Goal: Register for event/course

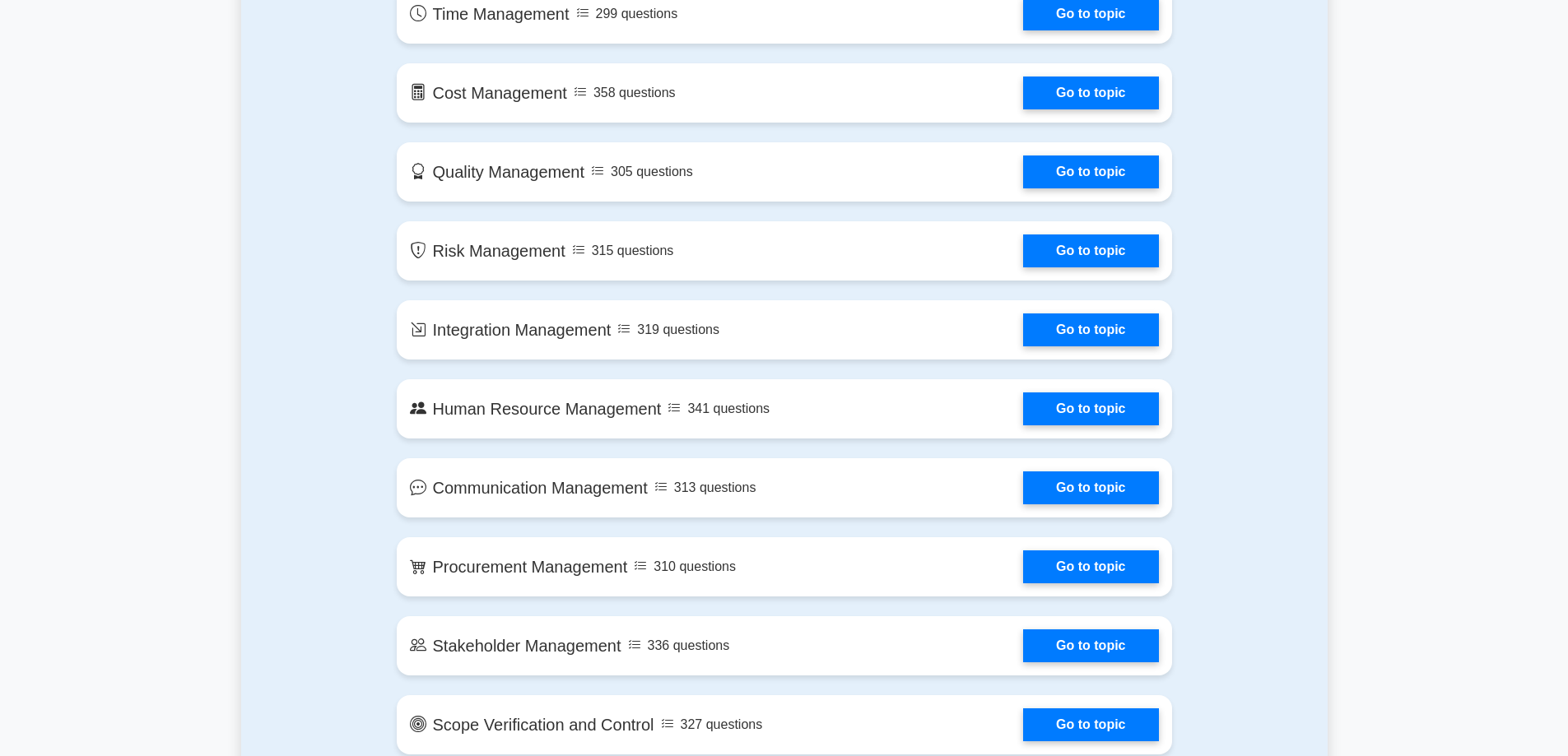
scroll to position [1149, 0]
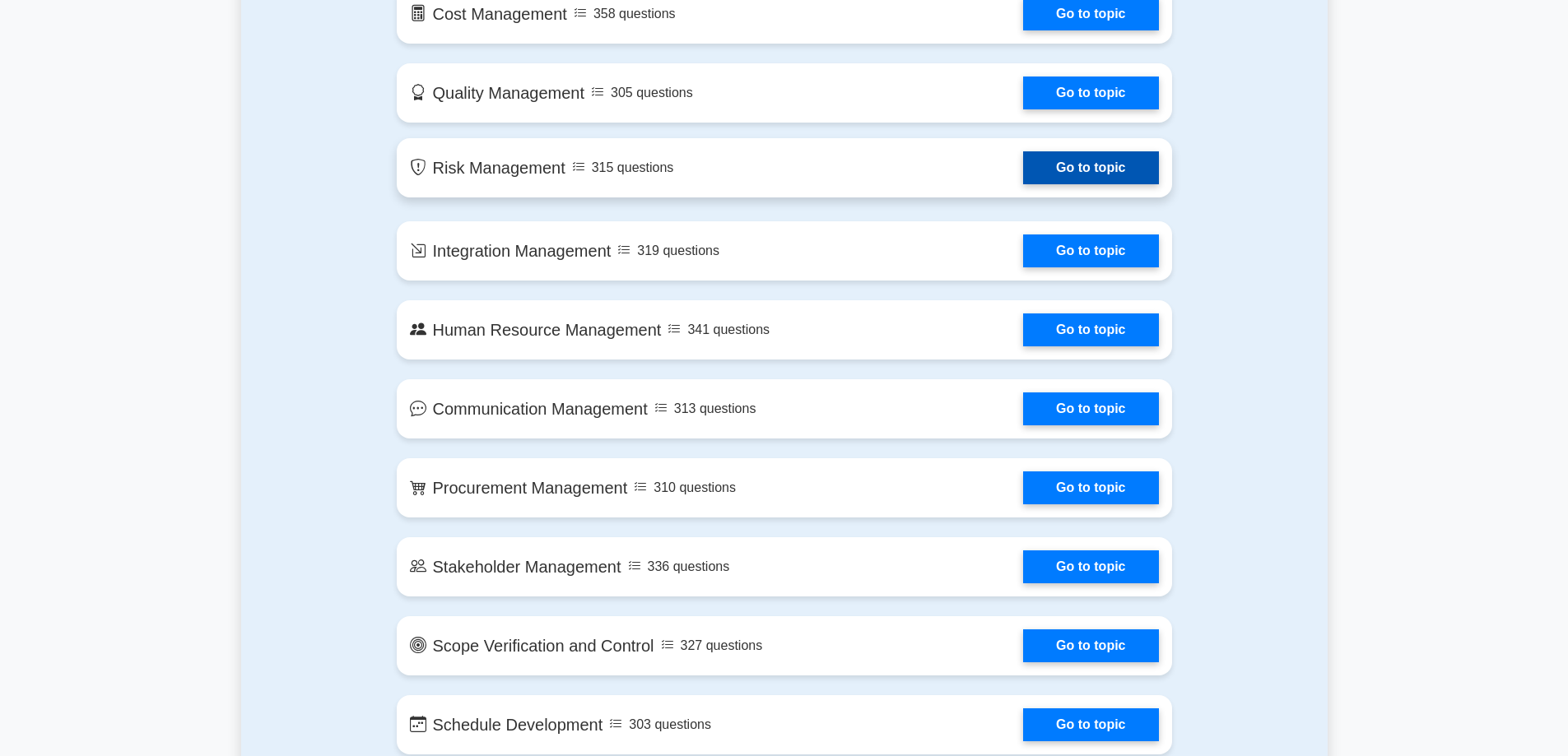
click at [1064, 171] on link "Go to topic" at bounding box center [1090, 167] width 135 height 33
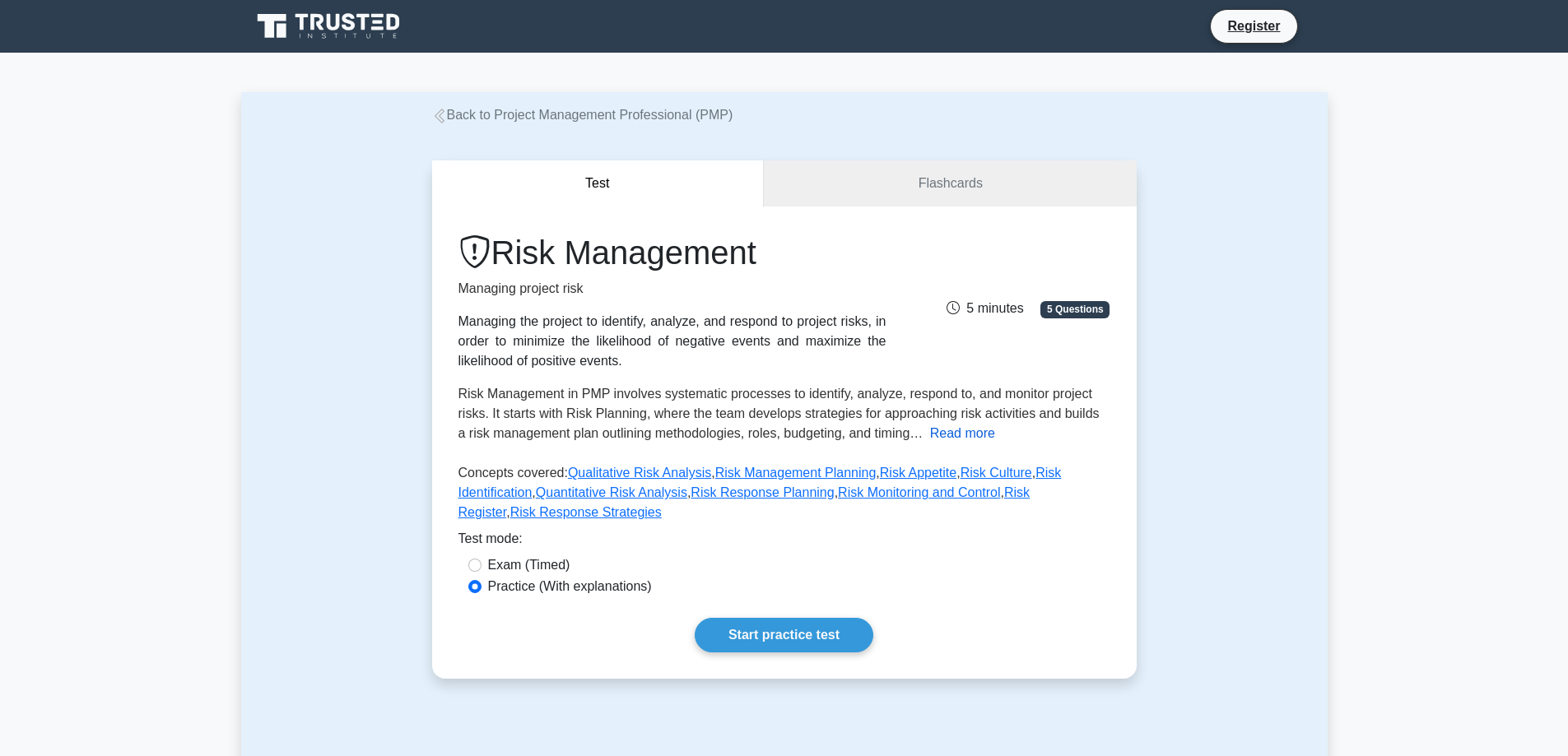
click at [956, 429] on button "Read more" at bounding box center [963, 434] width 65 height 19
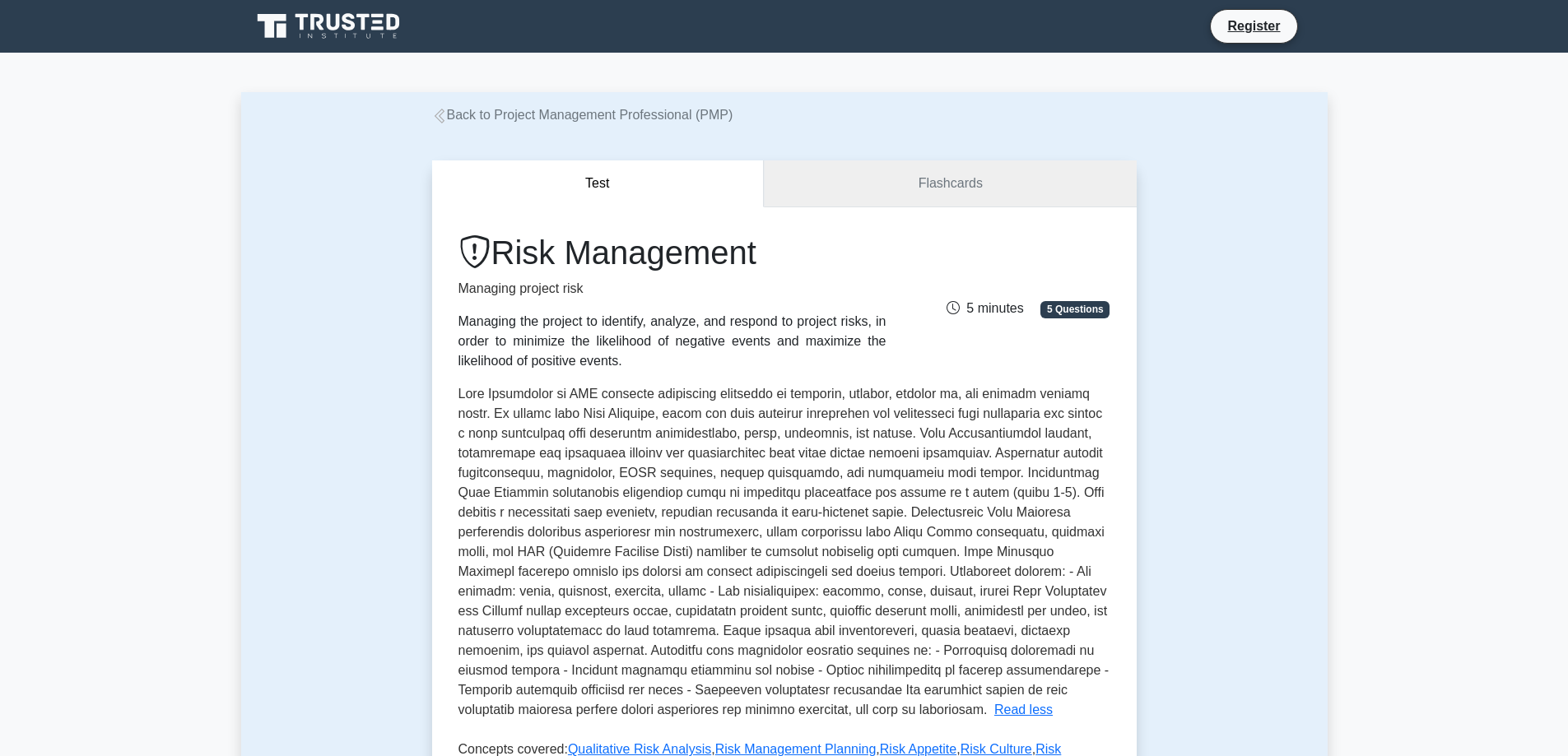
click at [895, 181] on link "Flashcards" at bounding box center [950, 183] width 372 height 47
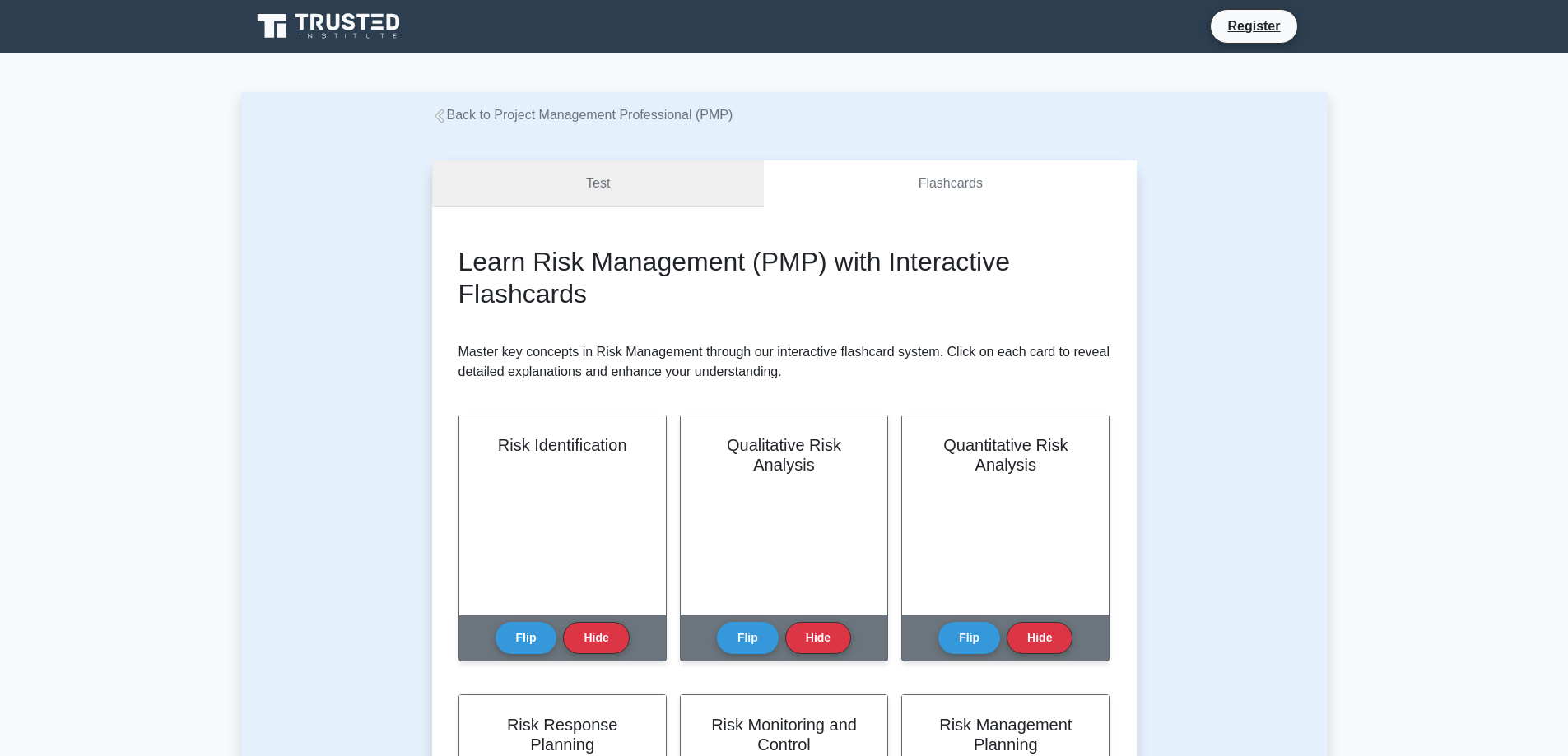
click at [700, 187] on link "Test" at bounding box center [599, 183] width 333 height 47
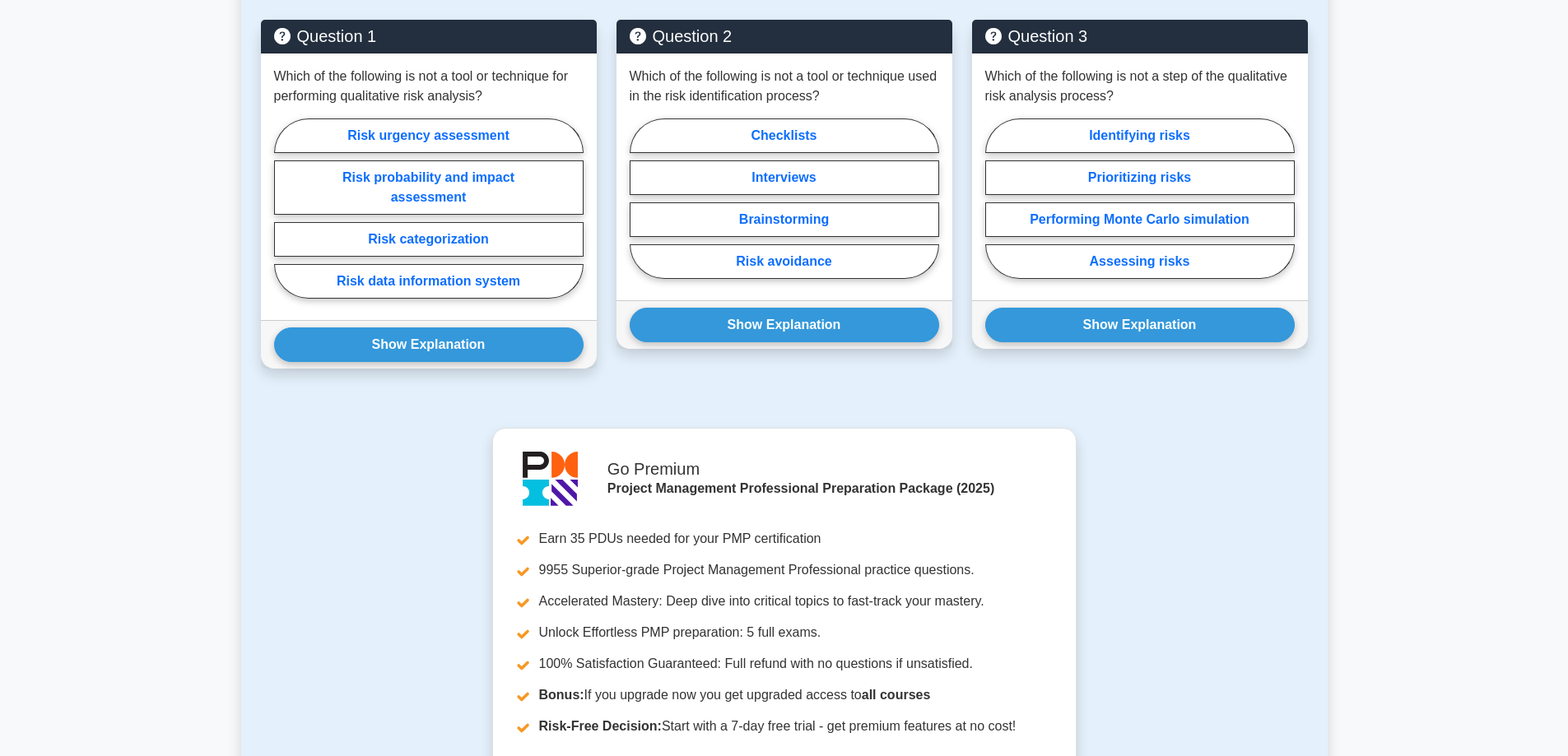
scroll to position [829, 0]
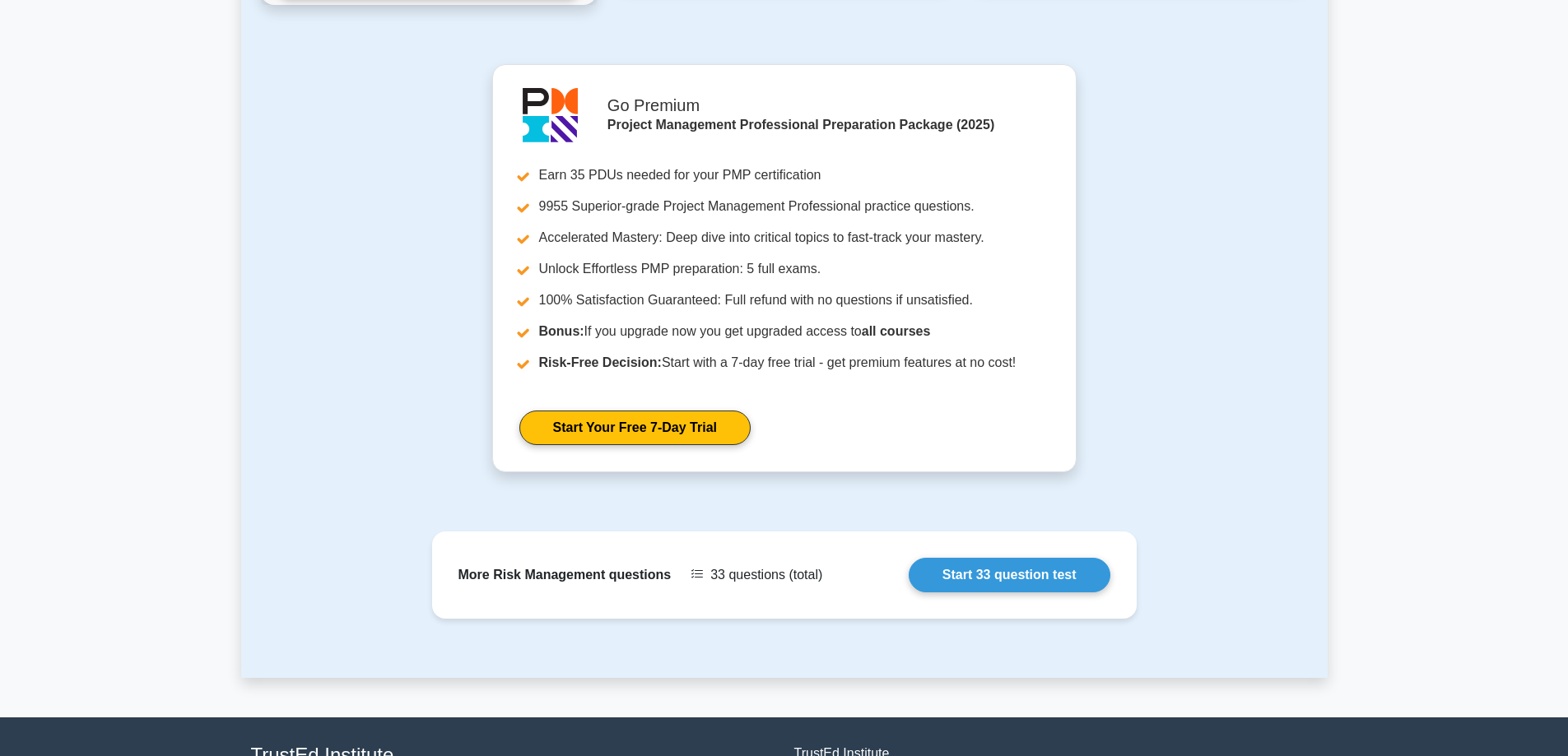
scroll to position [1219, 0]
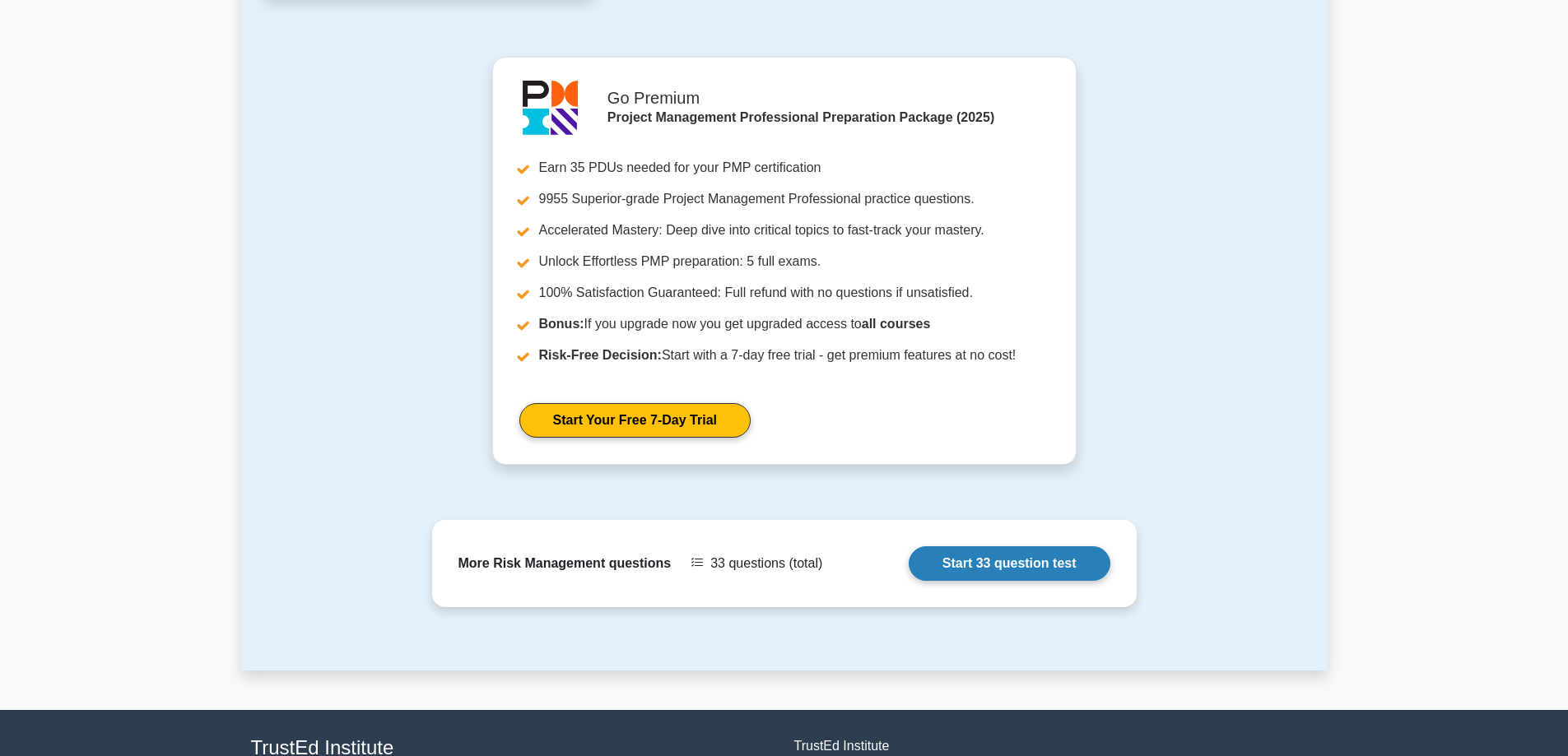
click at [956, 547] on link "Start 33 question test" at bounding box center [1009, 563] width 202 height 34
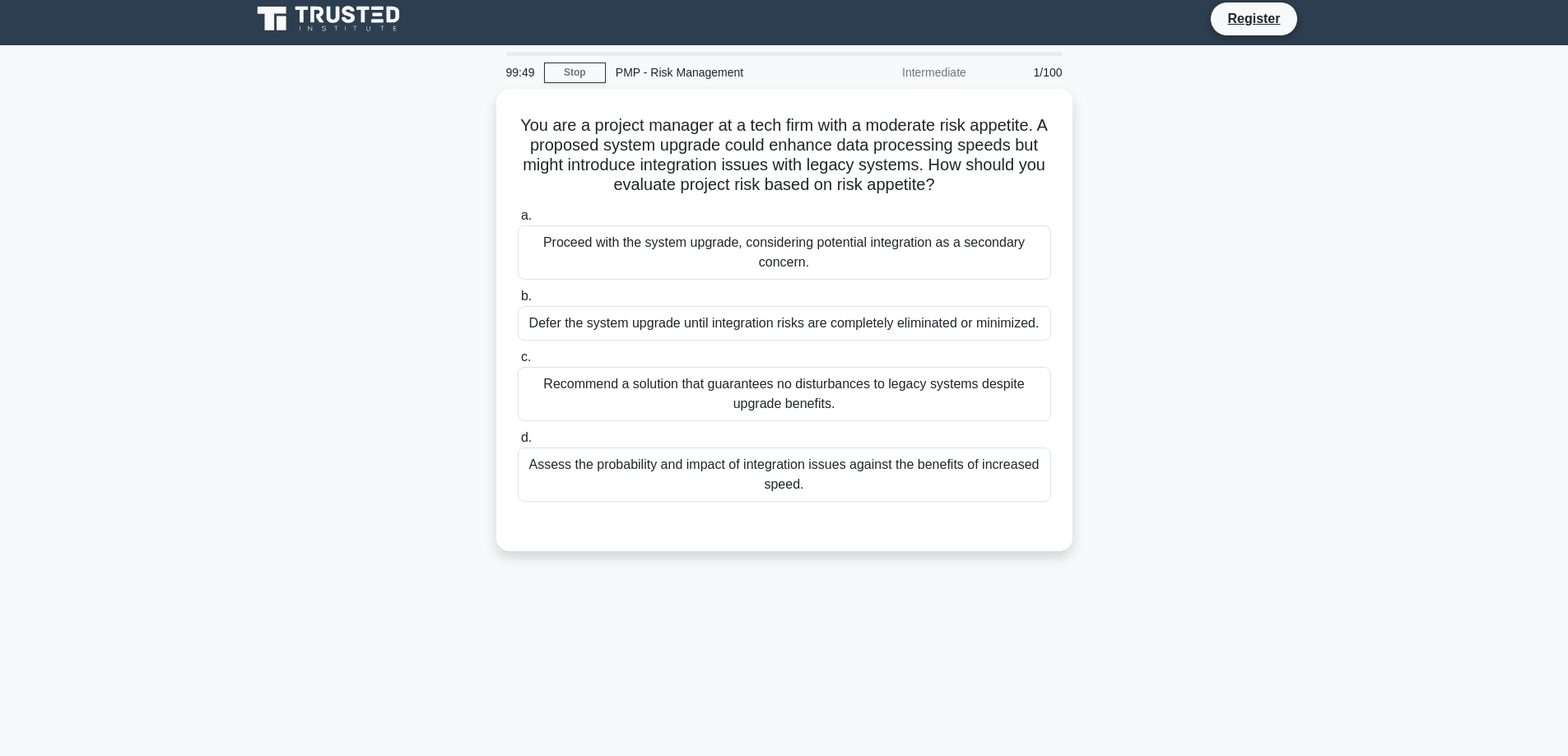
scroll to position [6, 0]
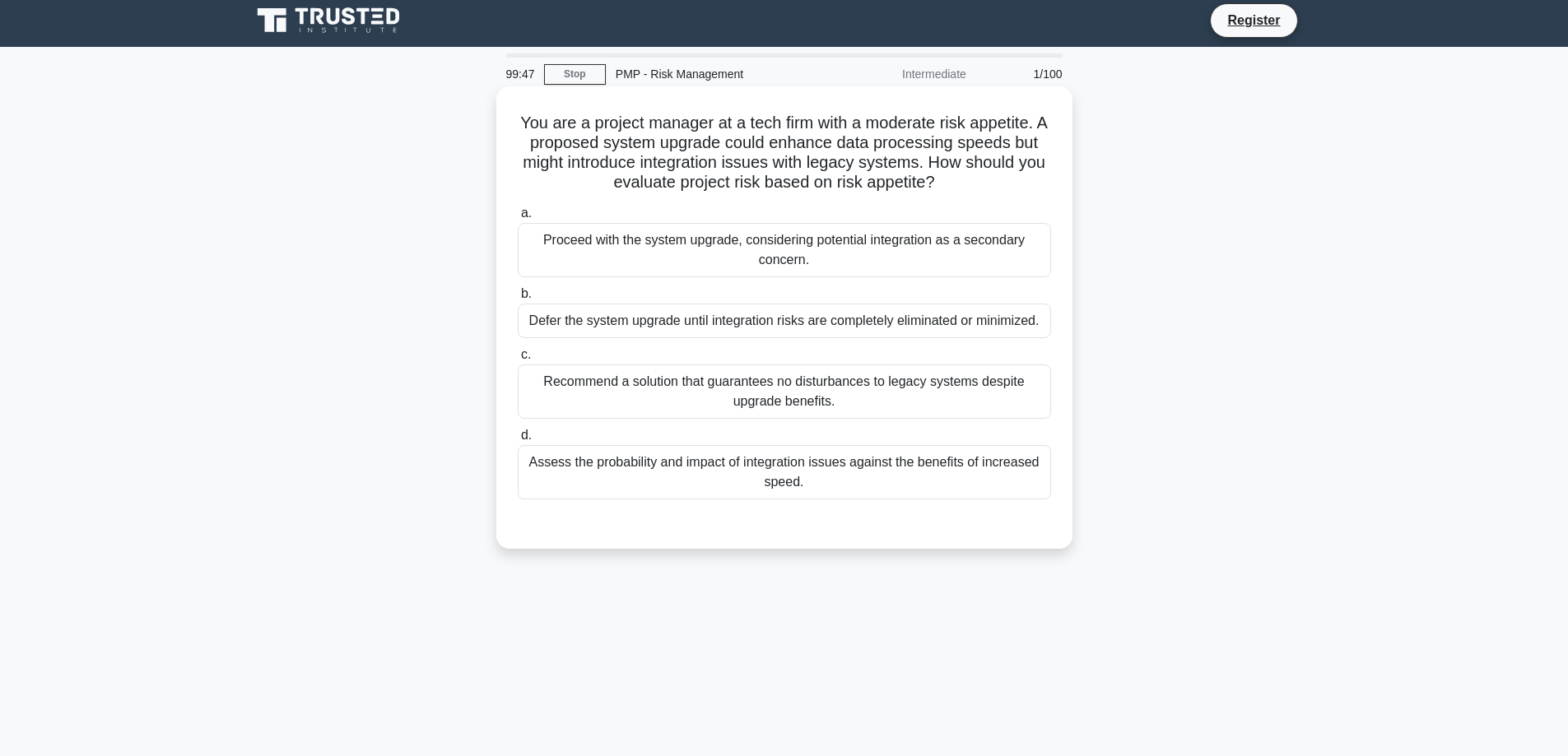
click at [677, 284] on div "a. Proceed with the system upgrade, considering potential integration as a seco…" at bounding box center [784, 351] width 553 height 303
click at [673, 249] on div "Proceed with the system upgrade, considering potential integration as a seconda…" at bounding box center [784, 250] width 534 height 55
click at [518, 219] on input "a. Proceed with the system upgrade, considering potential integration as a seco…" at bounding box center [518, 214] width 0 height 11
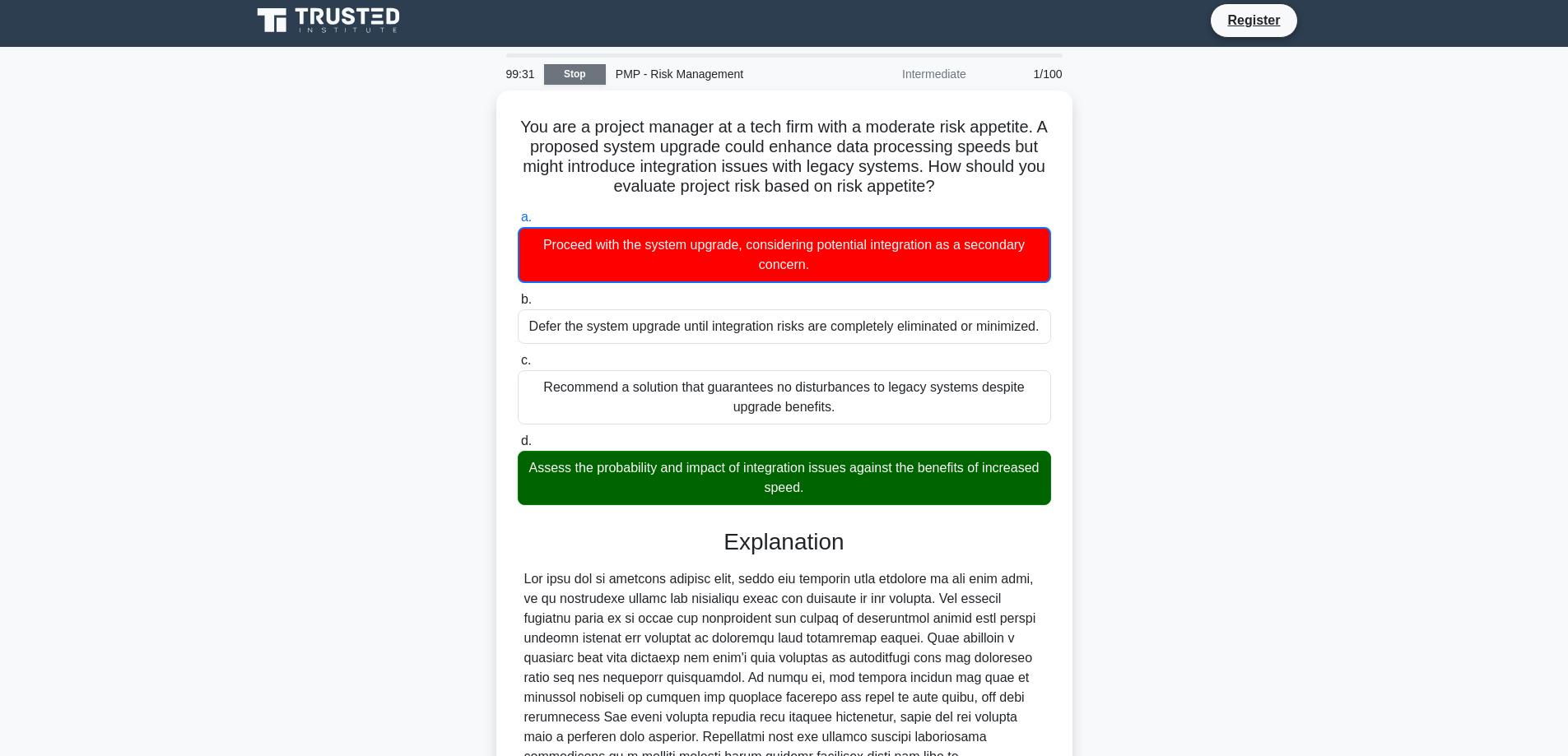
click at [574, 70] on link "Stop" at bounding box center [575, 74] width 62 height 20
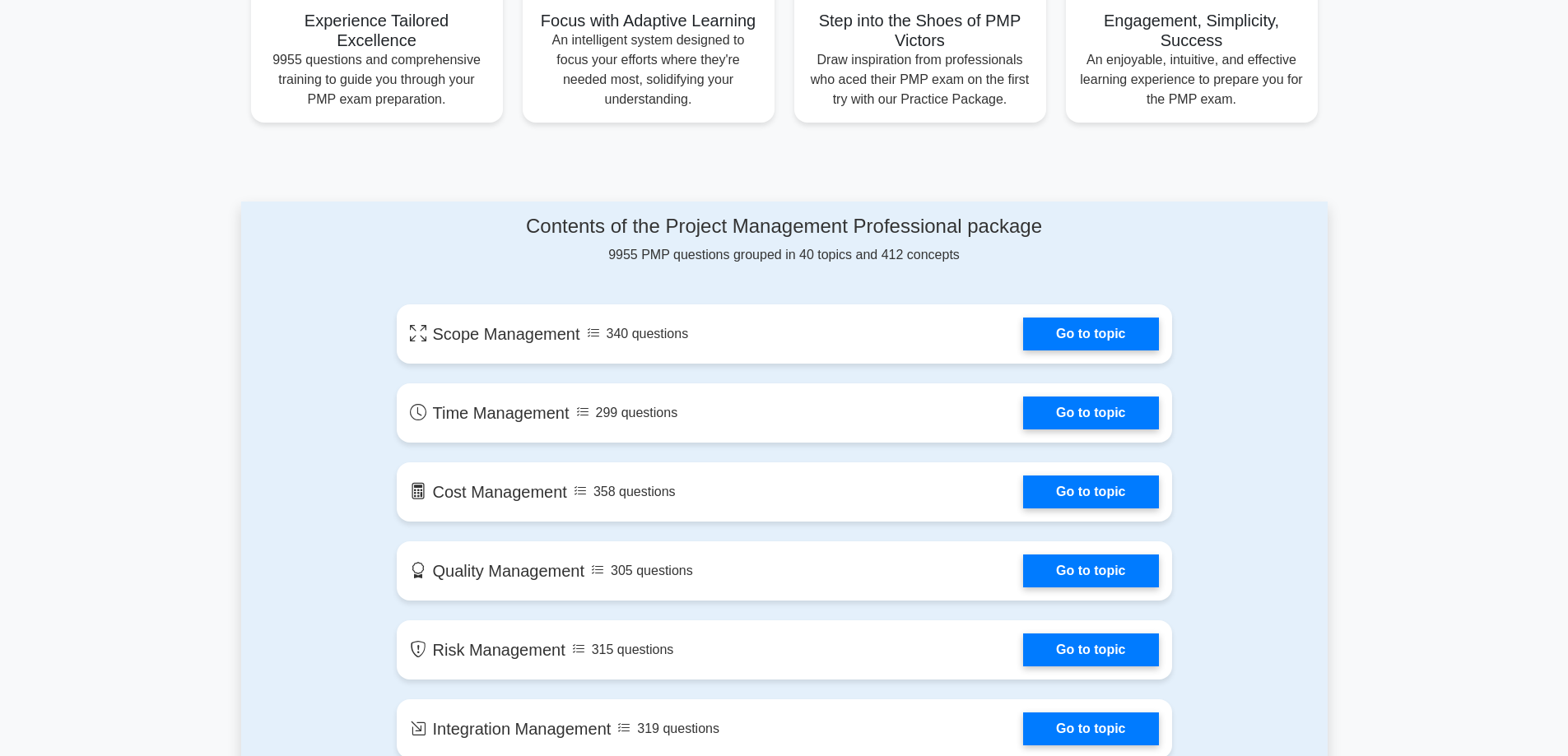
scroll to position [642, 0]
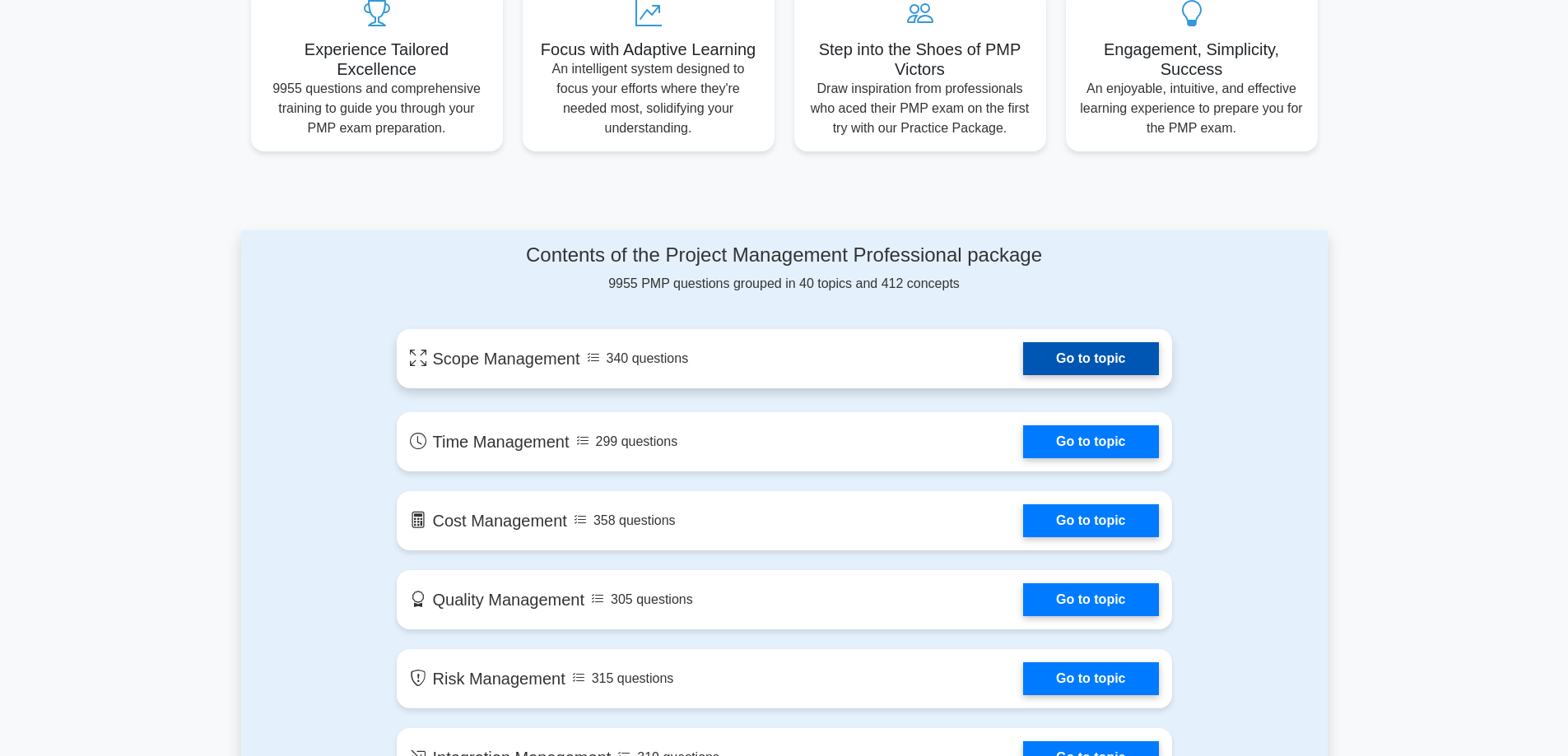
click at [1023, 360] on link "Go to topic" at bounding box center [1090, 358] width 135 height 33
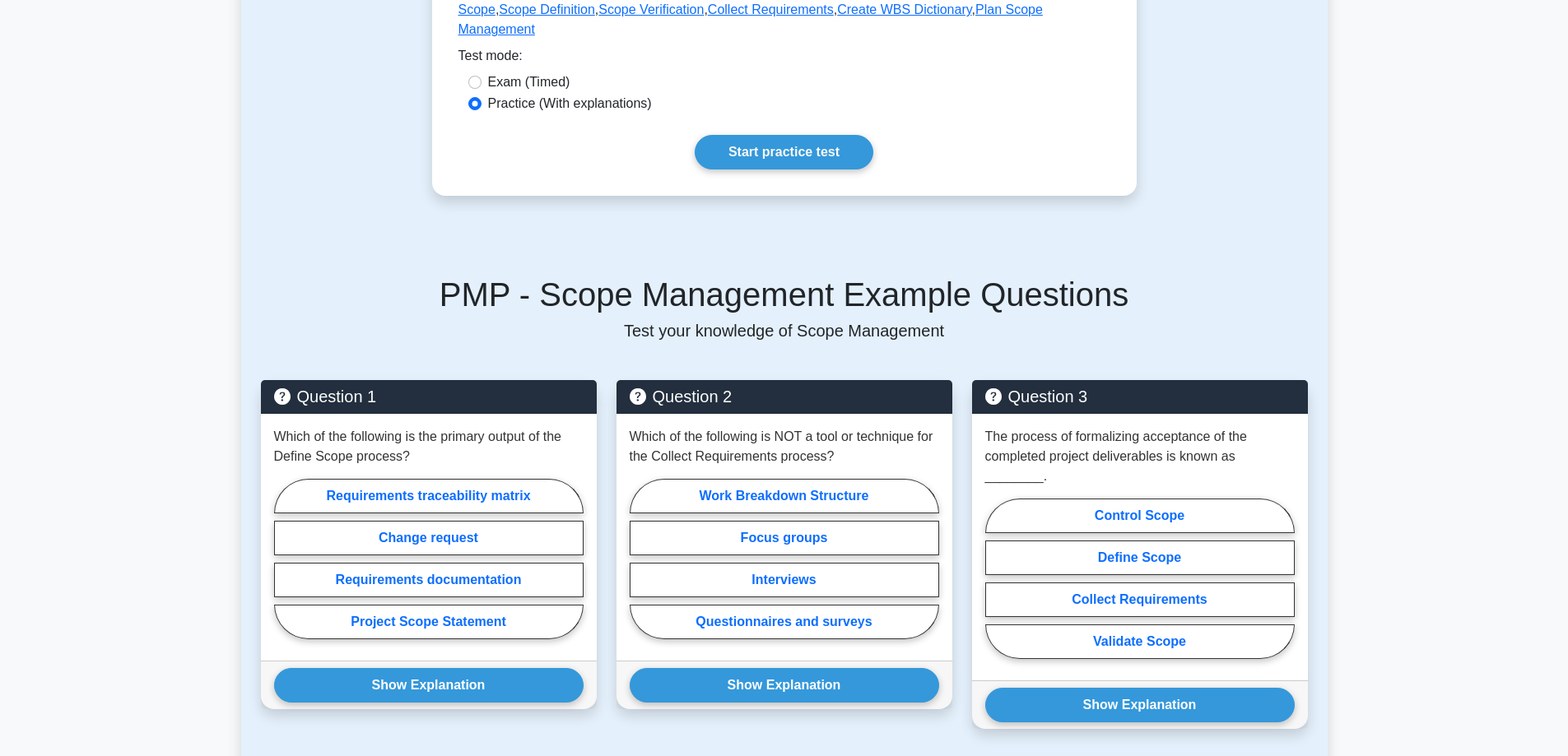
scroll to position [473, 0]
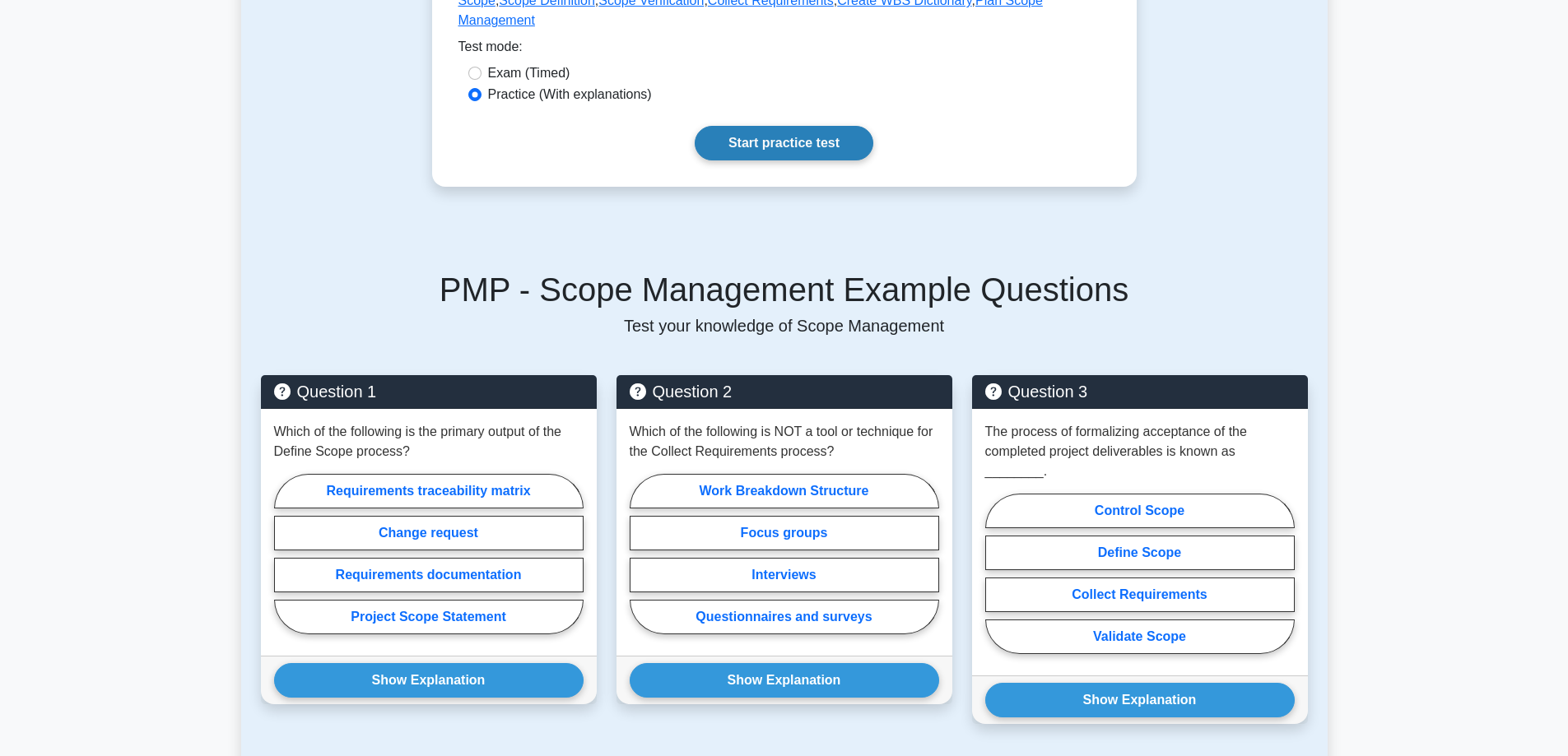
click at [811, 126] on link "Start practice test" at bounding box center [784, 143] width 179 height 34
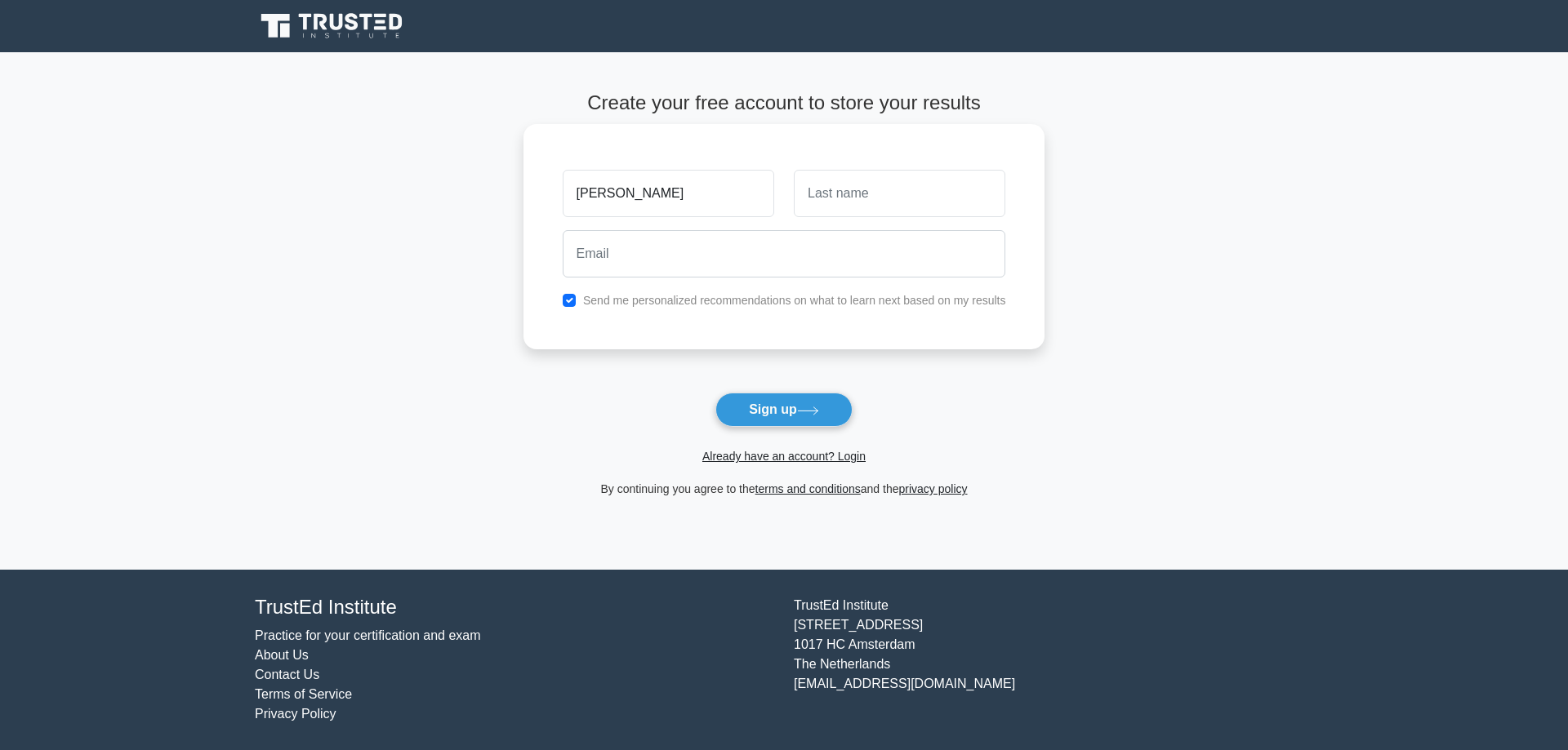
type input "Nelly"
click at [891, 203] on input "text" at bounding box center [900, 194] width 211 height 47
type input "Mwange"
click at [679, 254] on input "email" at bounding box center [784, 254] width 444 height 47
type input "nel.mwange97@gmail.com"
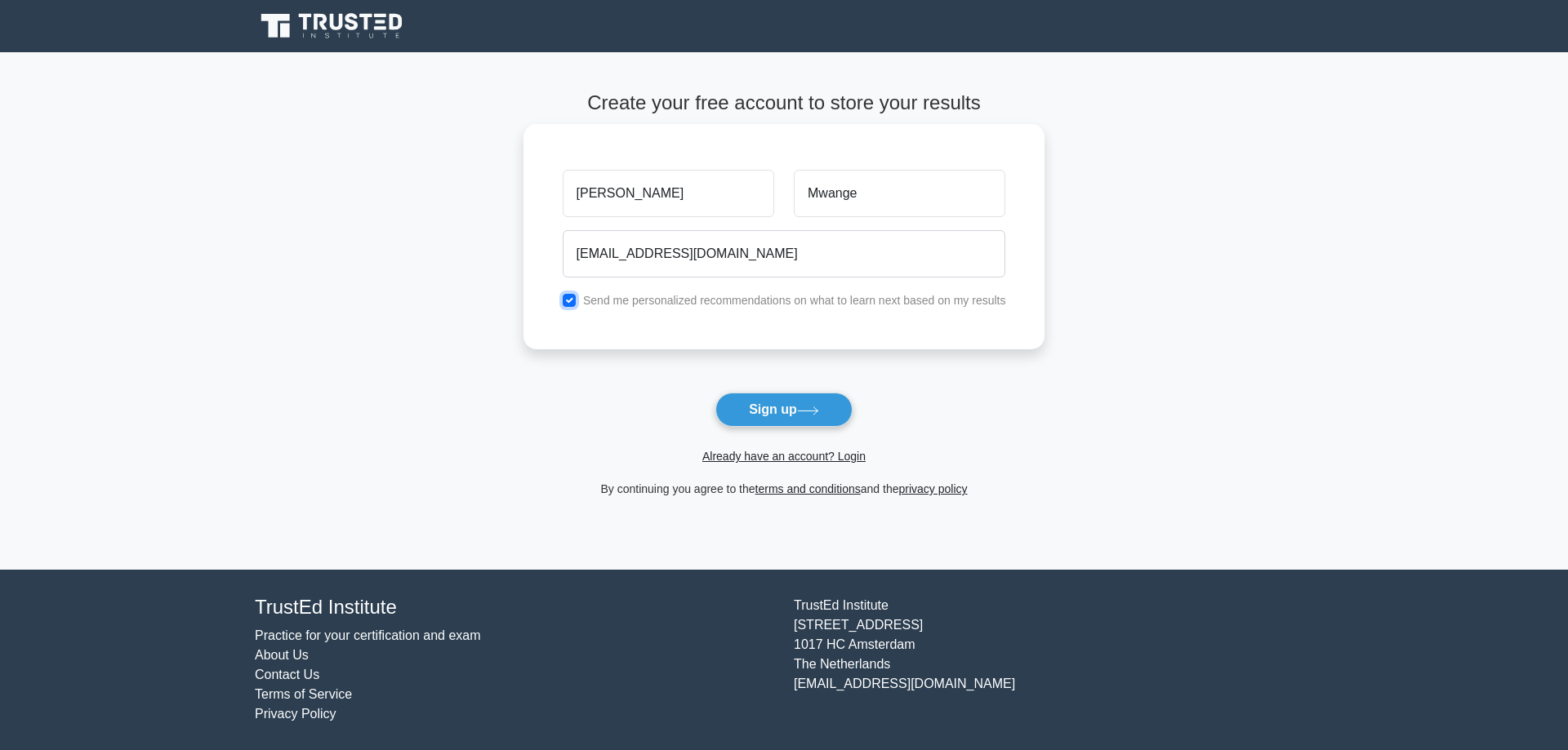
click at [576, 299] on input "checkbox" at bounding box center [569, 300] width 13 height 13
checkbox input "false"
click at [727, 405] on button "Sign up" at bounding box center [784, 409] width 137 height 34
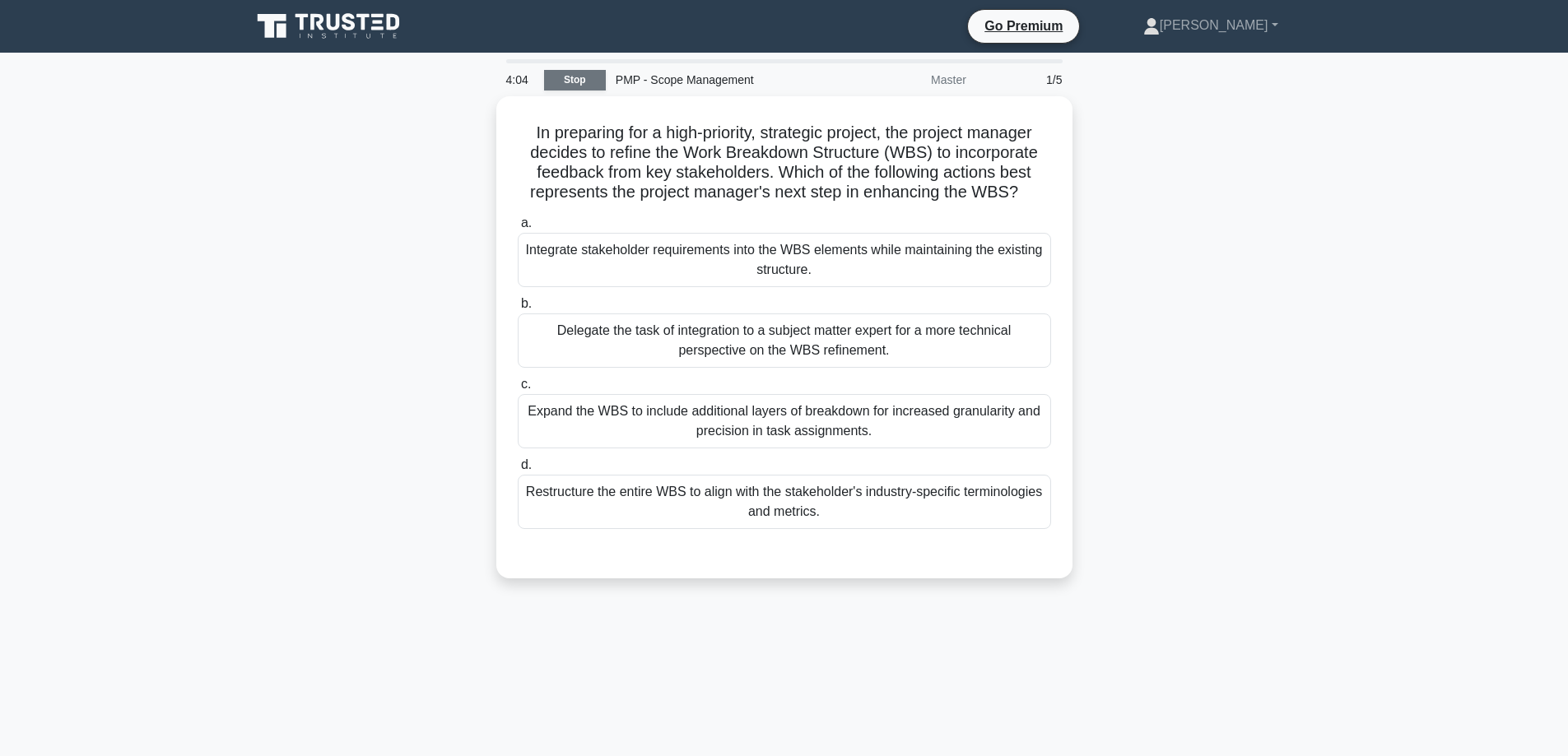
click at [569, 88] on link "Stop" at bounding box center [575, 79] width 62 height 20
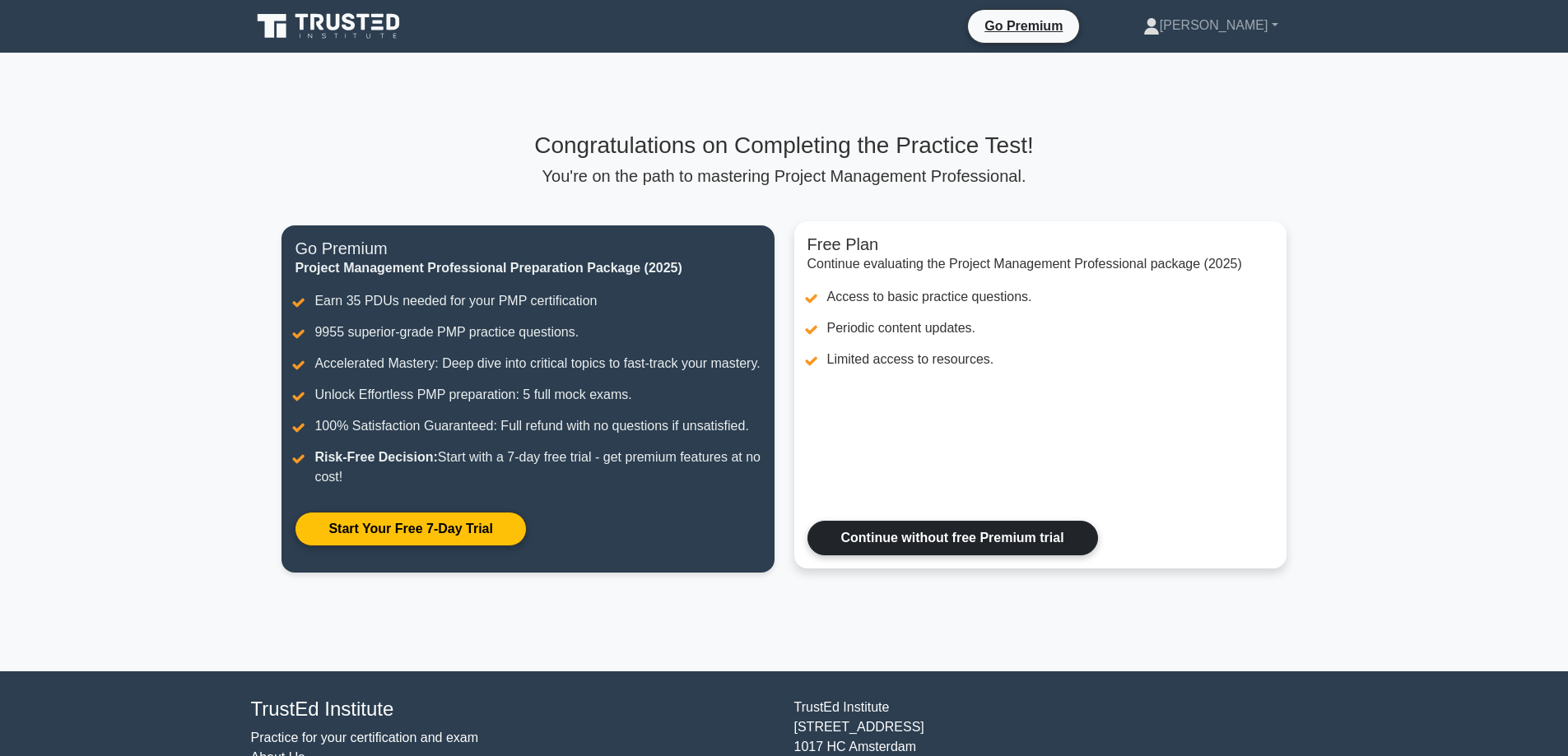
click at [958, 553] on link "Continue without free Premium trial" at bounding box center [953, 538] width 291 height 34
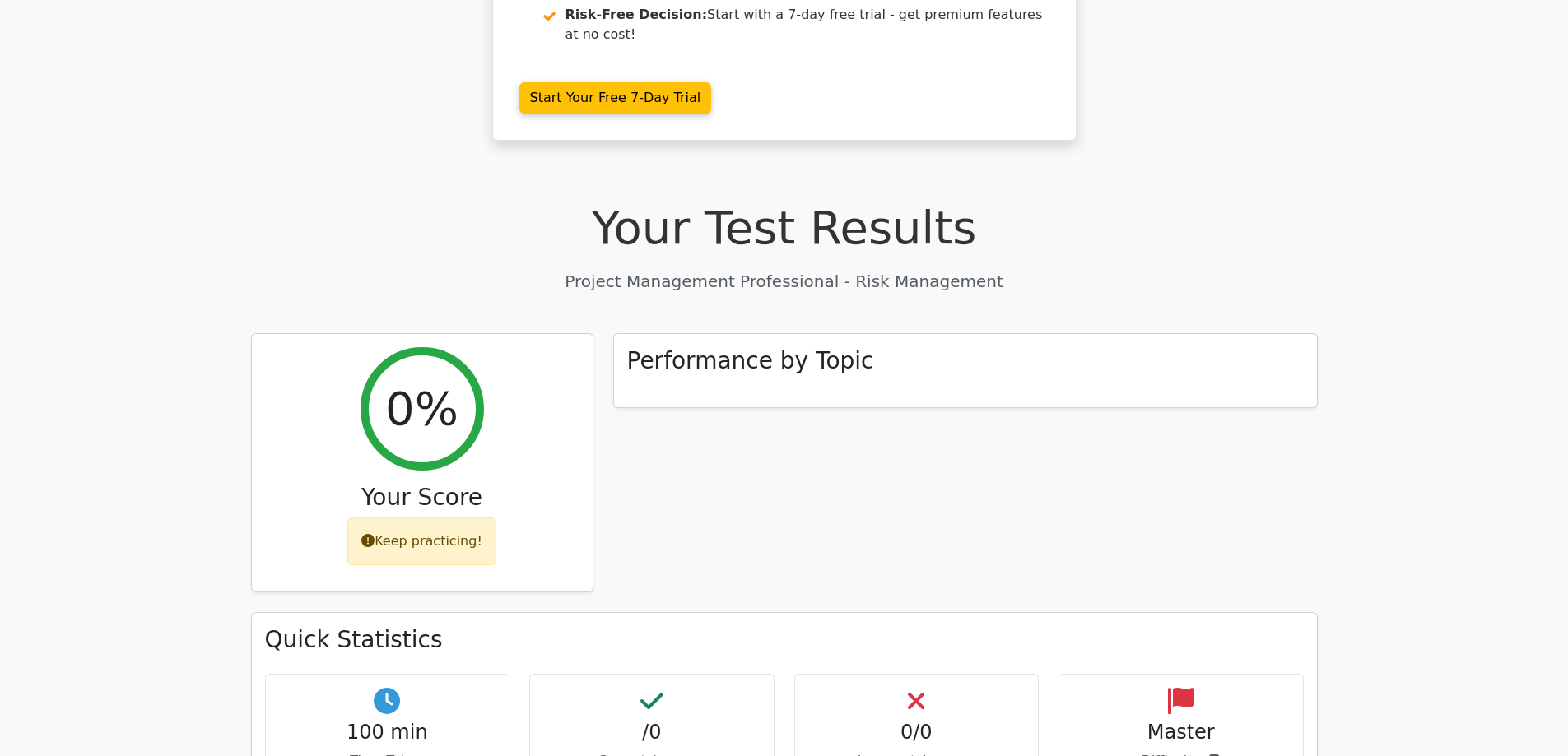
scroll to position [400, 0]
